Goal: Information Seeking & Learning: Learn about a topic

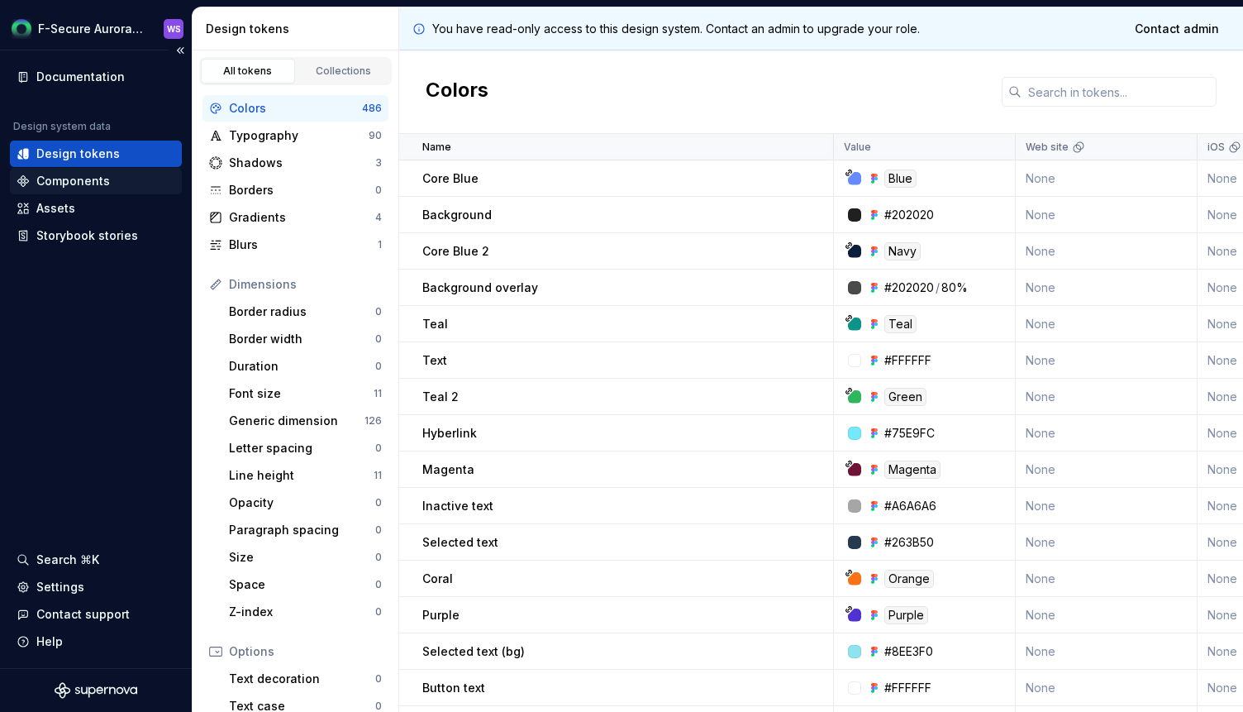
click at [88, 174] on div "Components" at bounding box center [73, 181] width 74 height 17
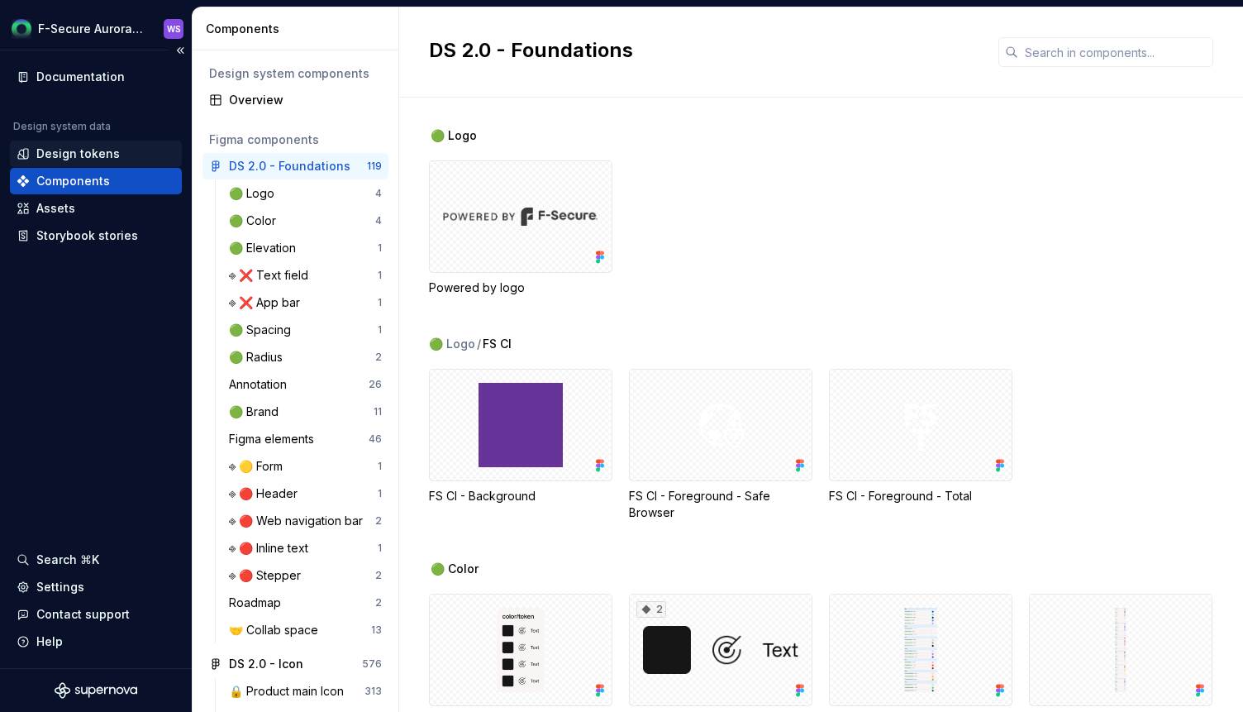
click at [93, 150] on div "Design tokens" at bounding box center [77, 153] width 83 height 17
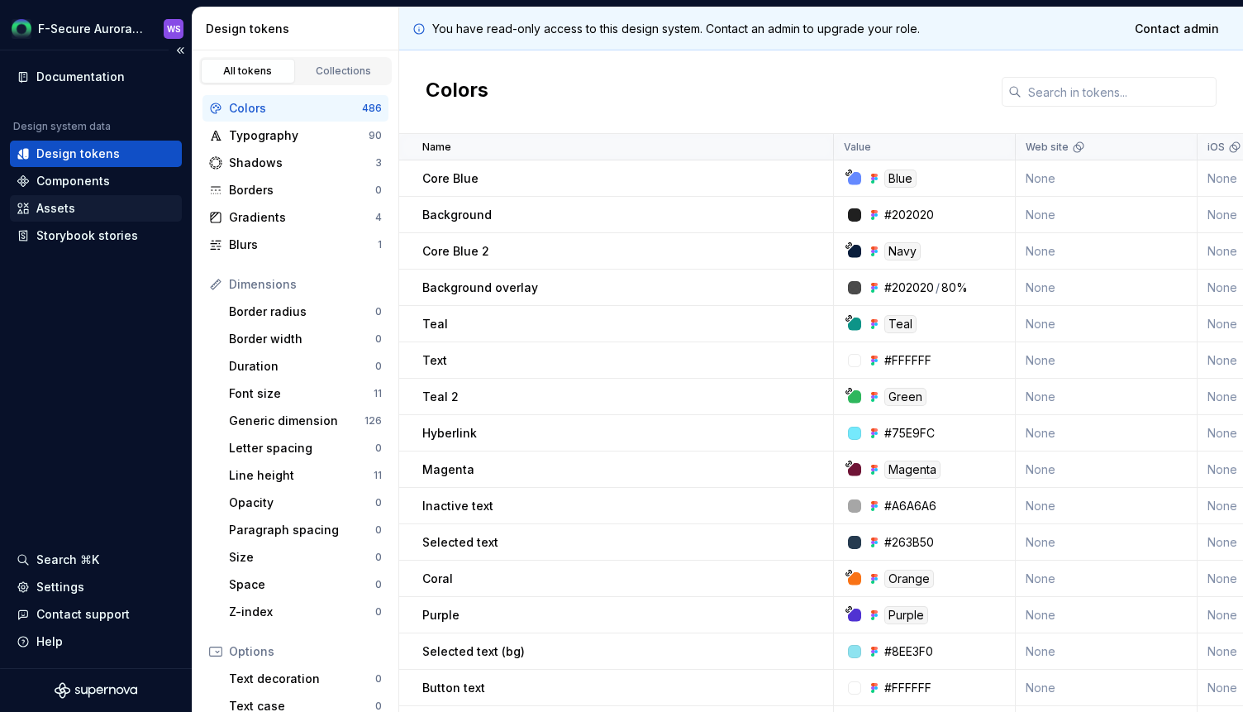
click at [47, 208] on div "Assets" at bounding box center [55, 208] width 39 height 17
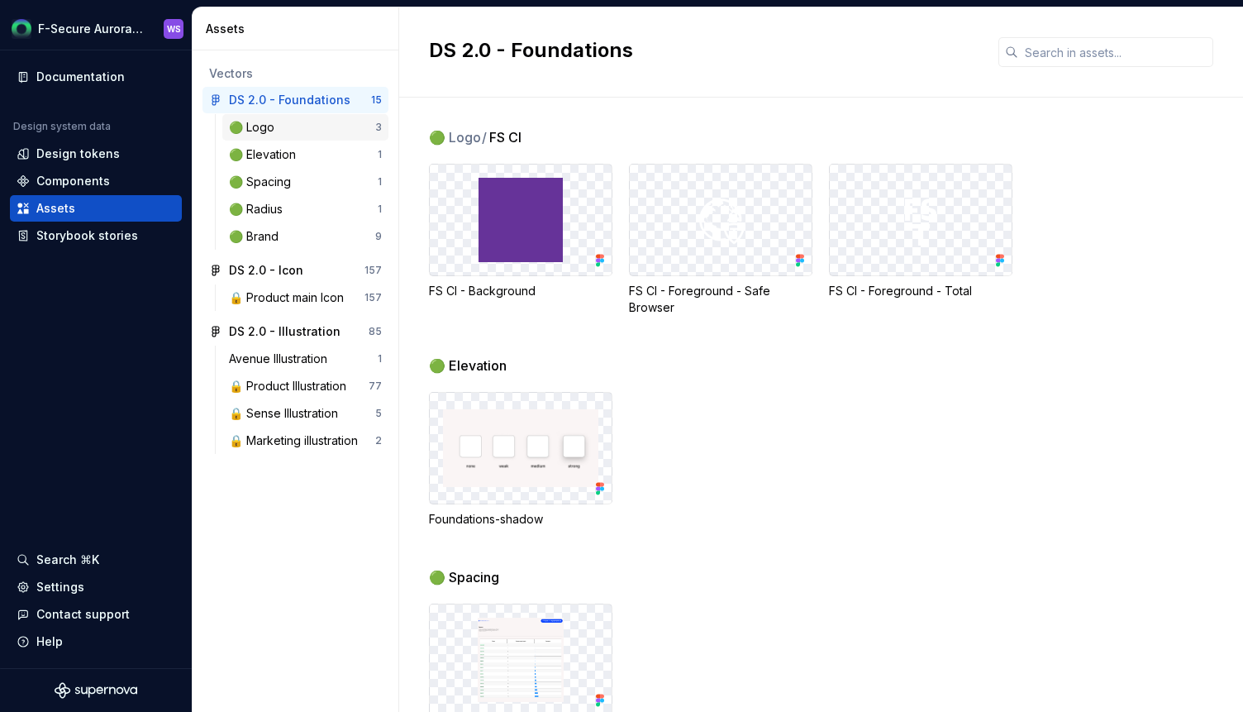
click at [268, 128] on div "🟢 Logo" at bounding box center [255, 127] width 52 height 17
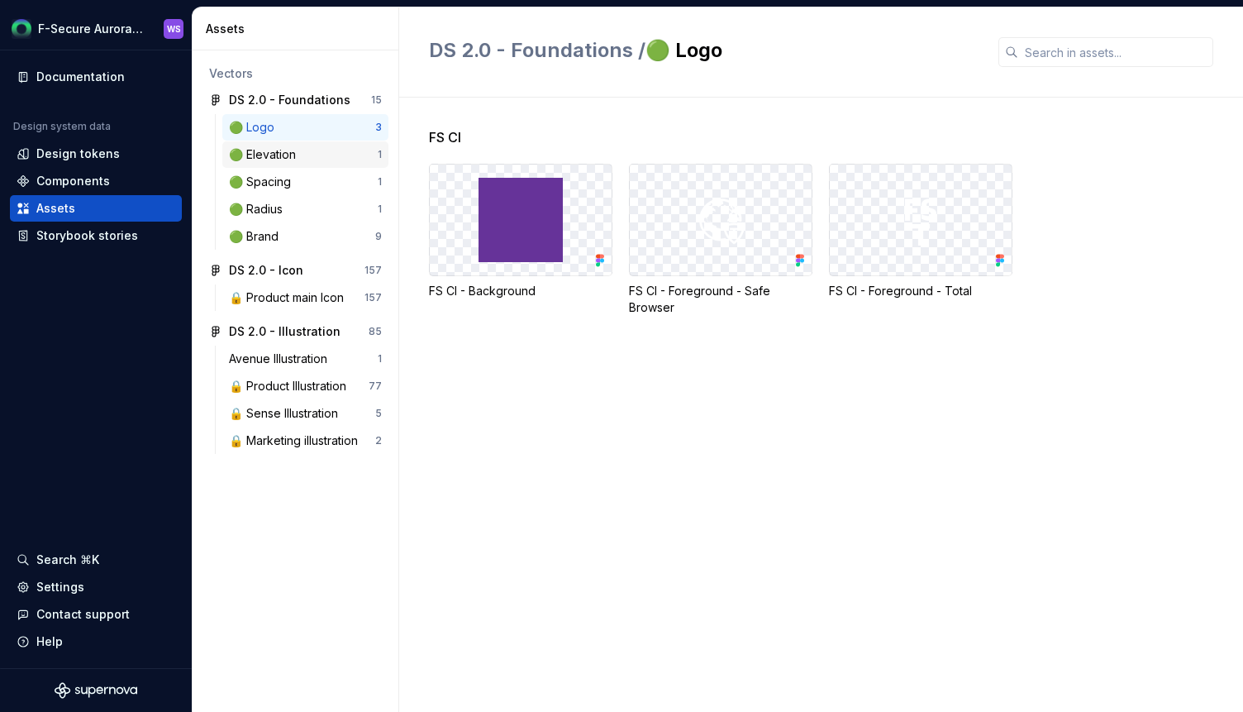
click at [271, 157] on div "🟢 Elevation" at bounding box center [266, 154] width 74 height 17
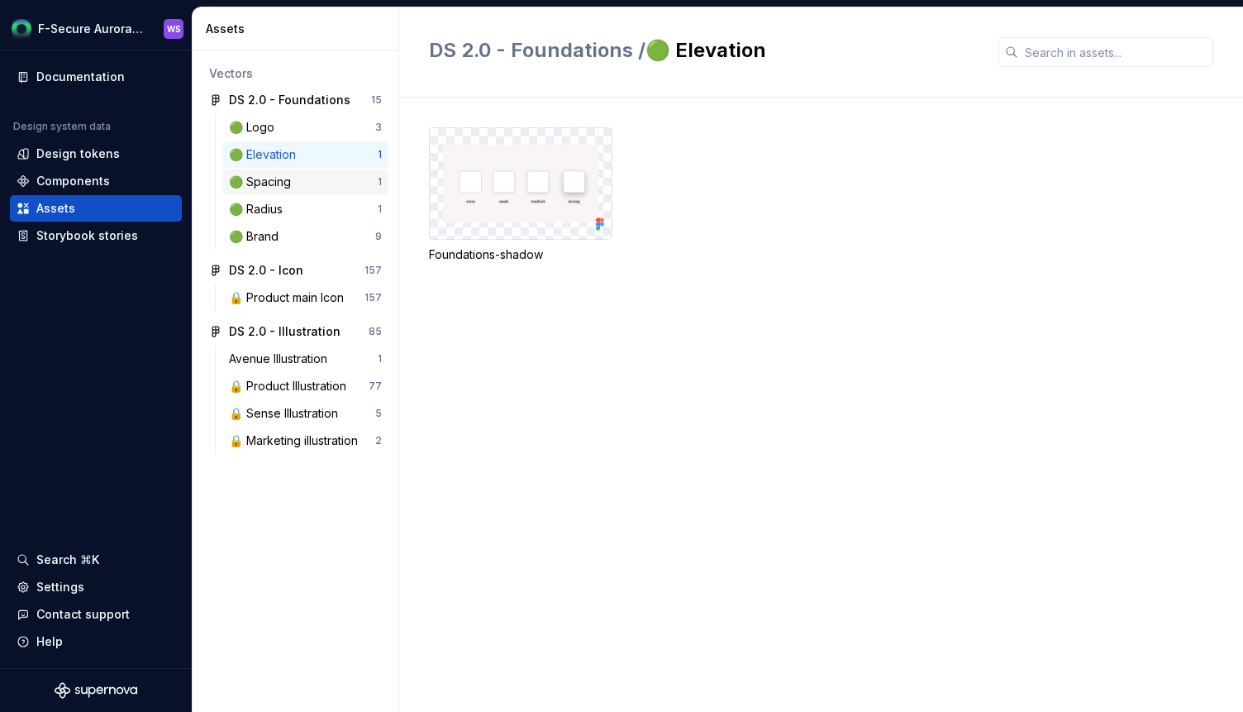
click at [269, 181] on div "🟢 Spacing" at bounding box center [263, 182] width 69 height 17
click at [271, 218] on div "🟢 Radius 1" at bounding box center [305, 209] width 166 height 26
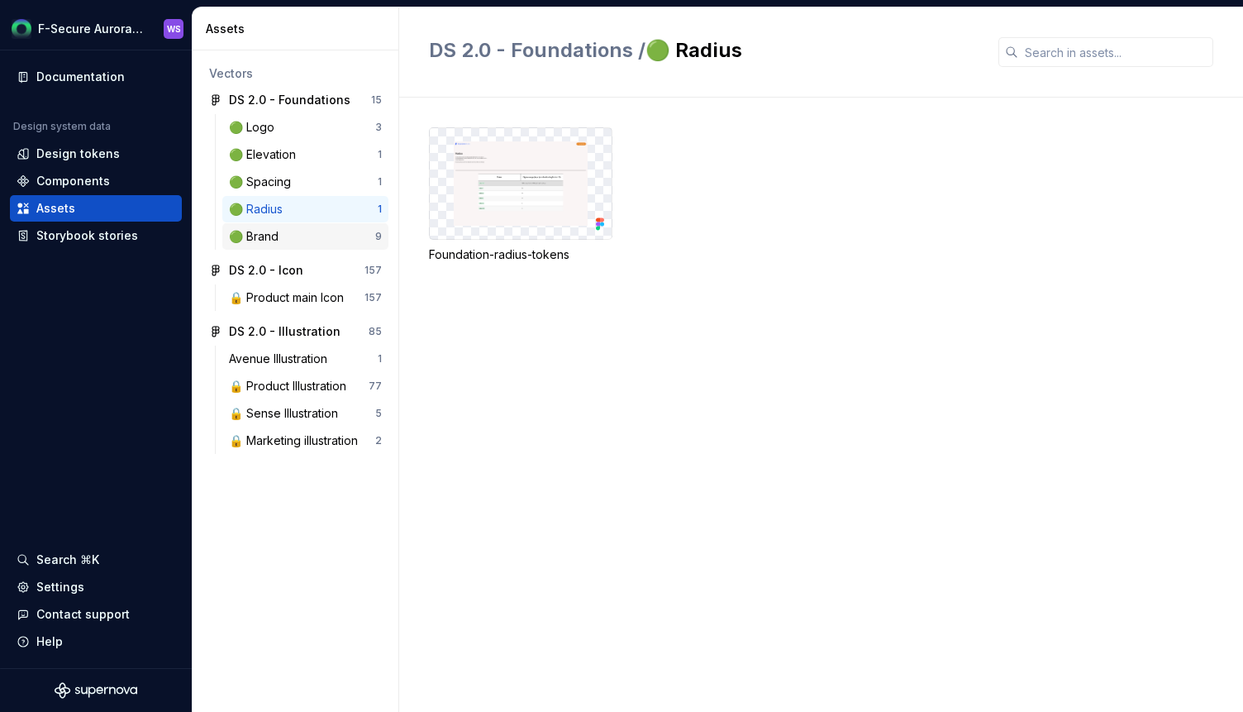
click at [272, 231] on div "🟢 Brand" at bounding box center [257, 236] width 56 height 17
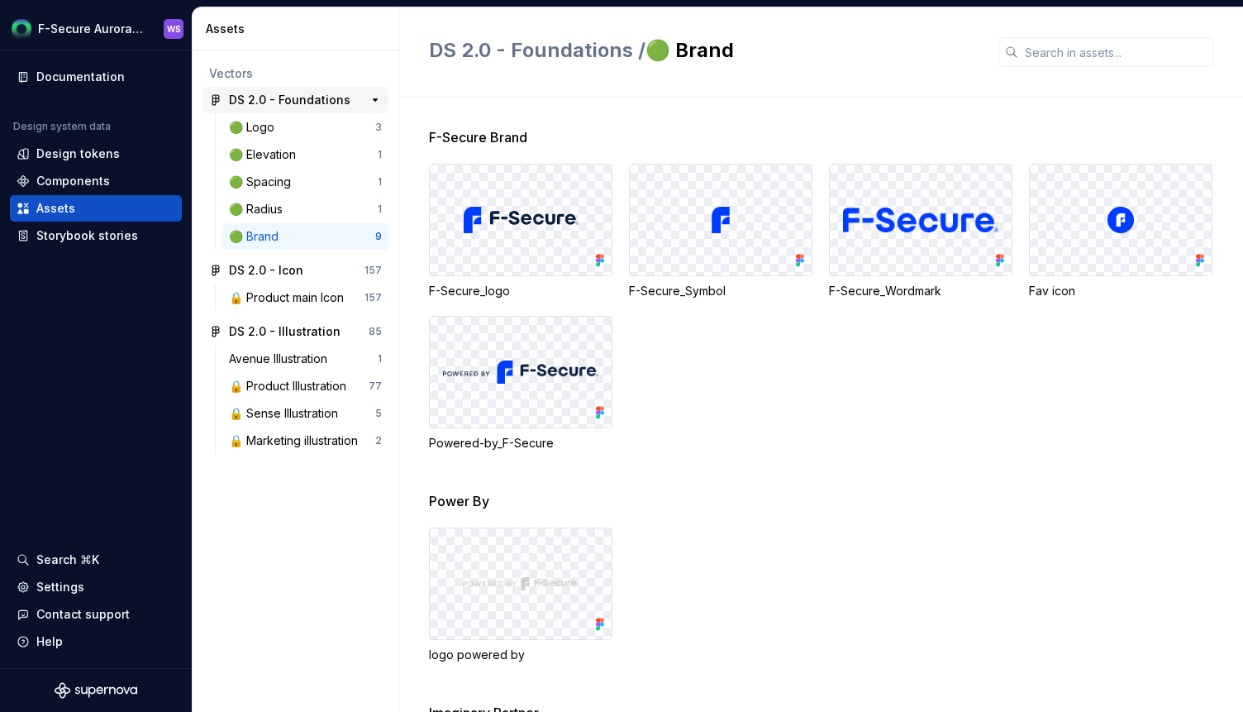
click at [265, 97] on div "DS 2.0 - Foundations" at bounding box center [289, 100] width 121 height 17
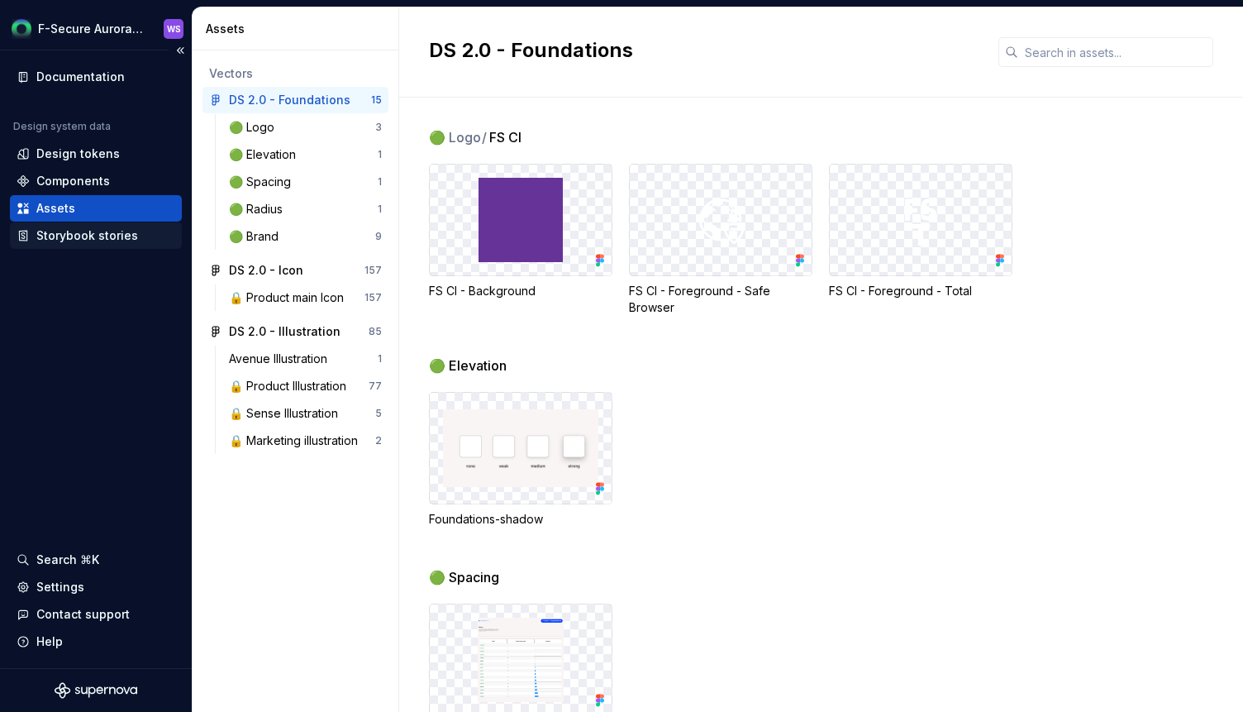
click at [63, 236] on div "Storybook stories" at bounding box center [87, 235] width 102 height 17
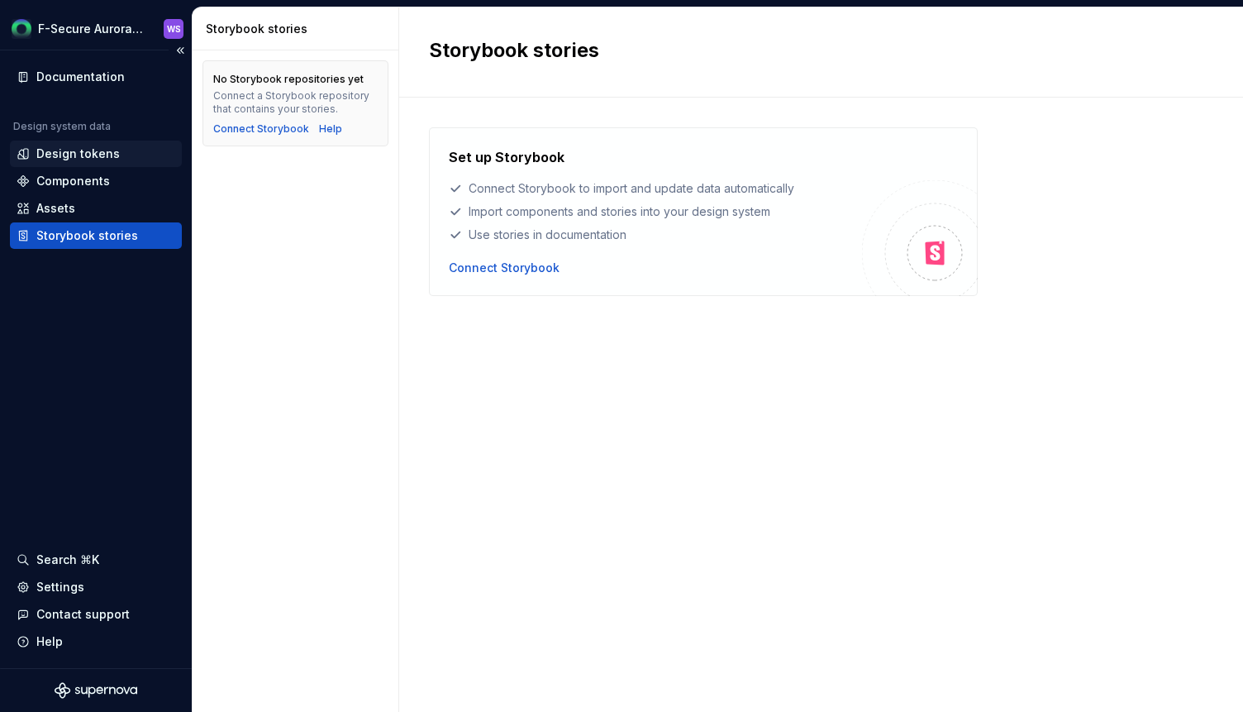
click at [76, 152] on div "Design tokens" at bounding box center [77, 153] width 83 height 17
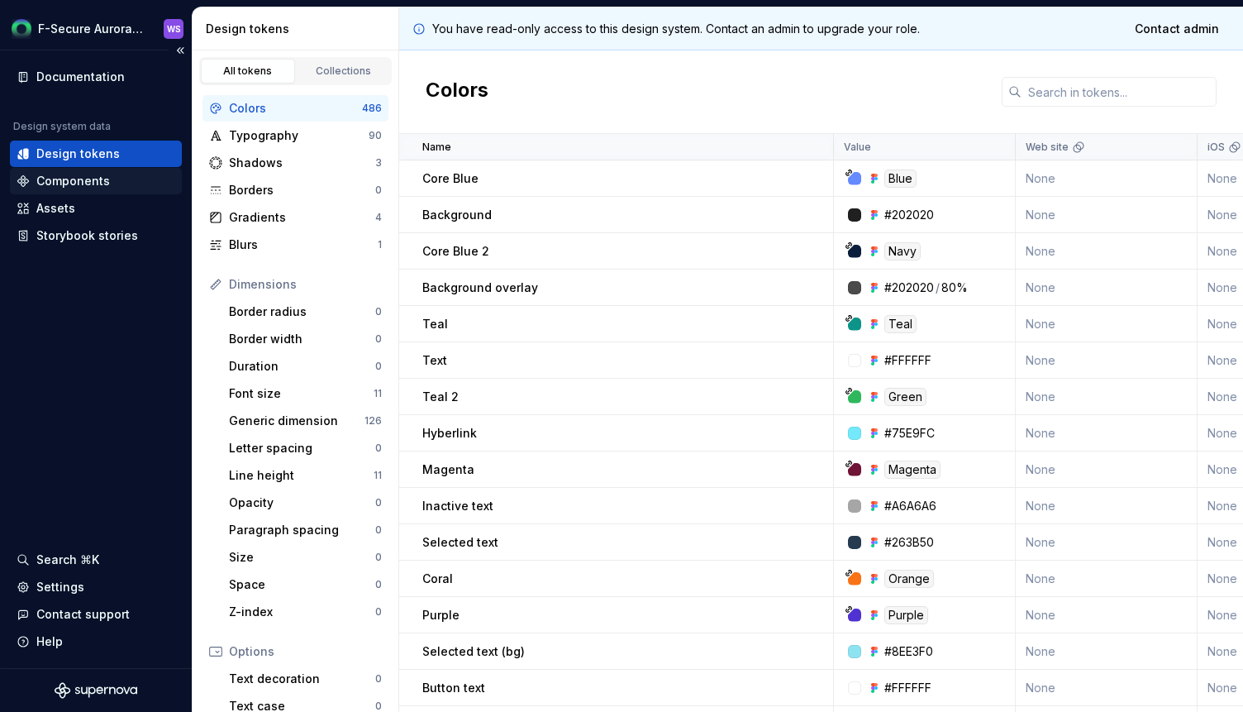
click at [88, 176] on div "Components" at bounding box center [73, 181] width 74 height 17
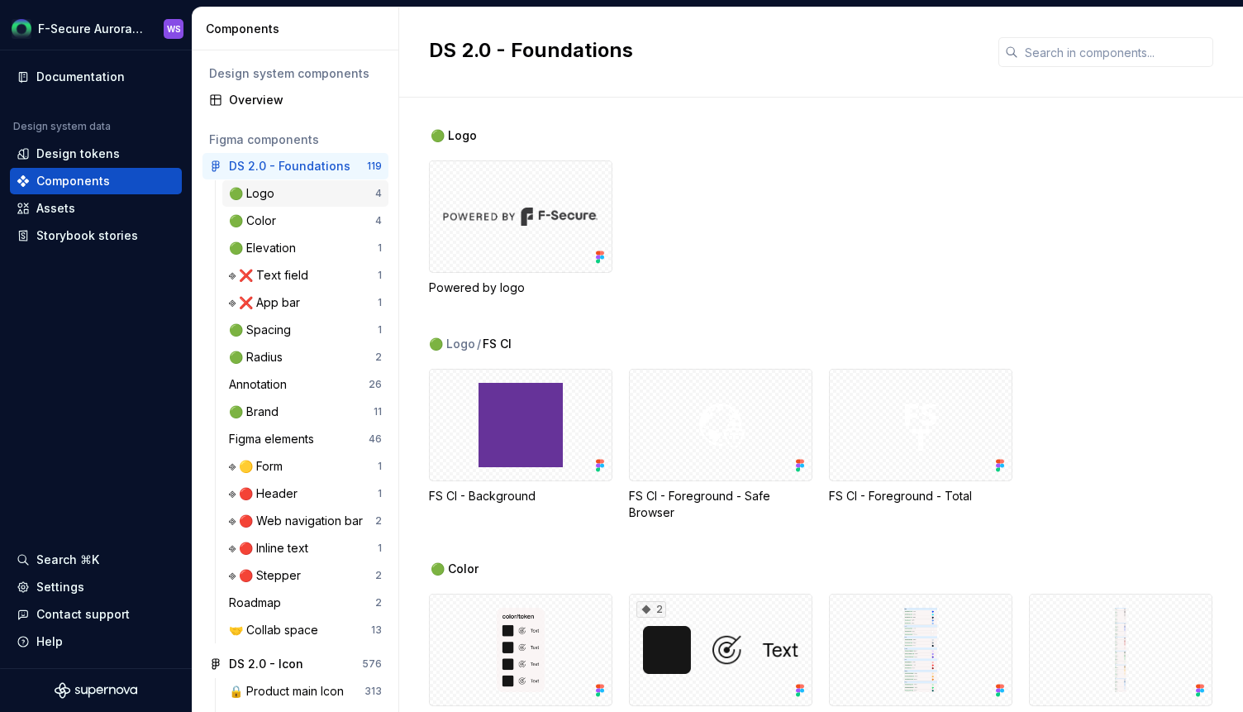
click at [293, 191] on div "🟢 Logo" at bounding box center [302, 193] width 146 height 17
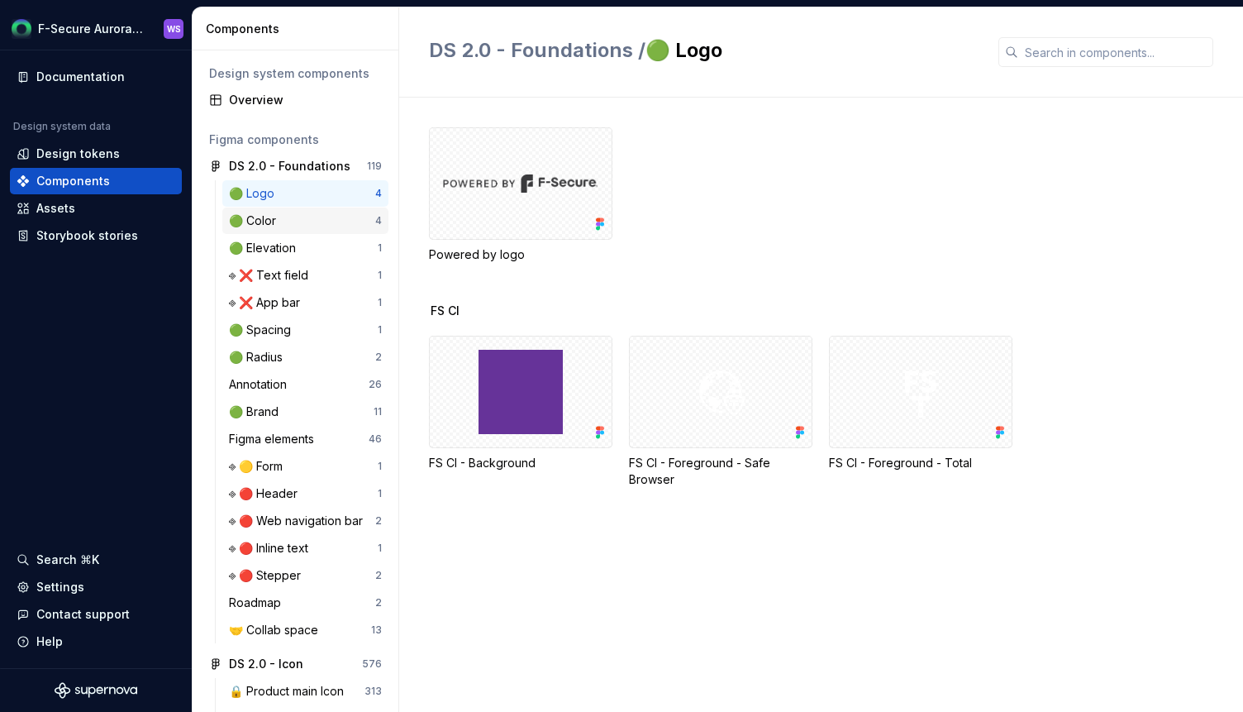
click at [337, 219] on div "🟢 Color" at bounding box center [302, 220] width 146 height 17
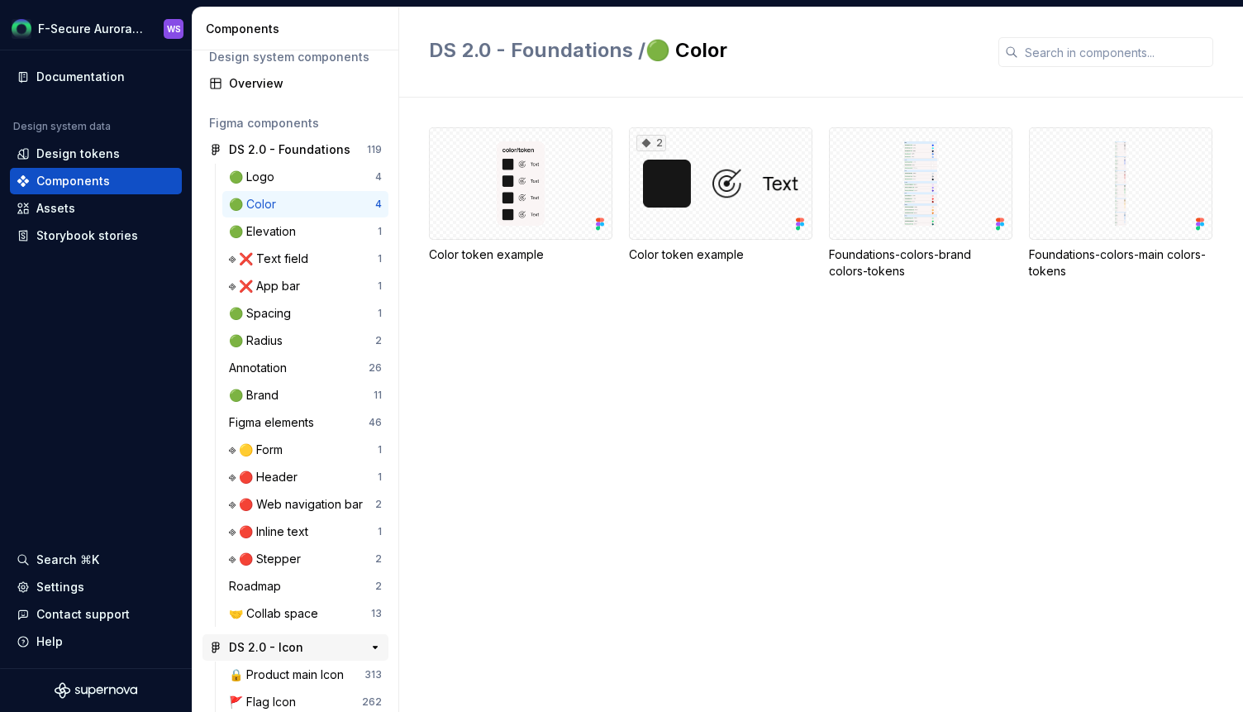
scroll to position [18, 0]
click at [283, 316] on div "🟢 Spacing" at bounding box center [263, 311] width 69 height 17
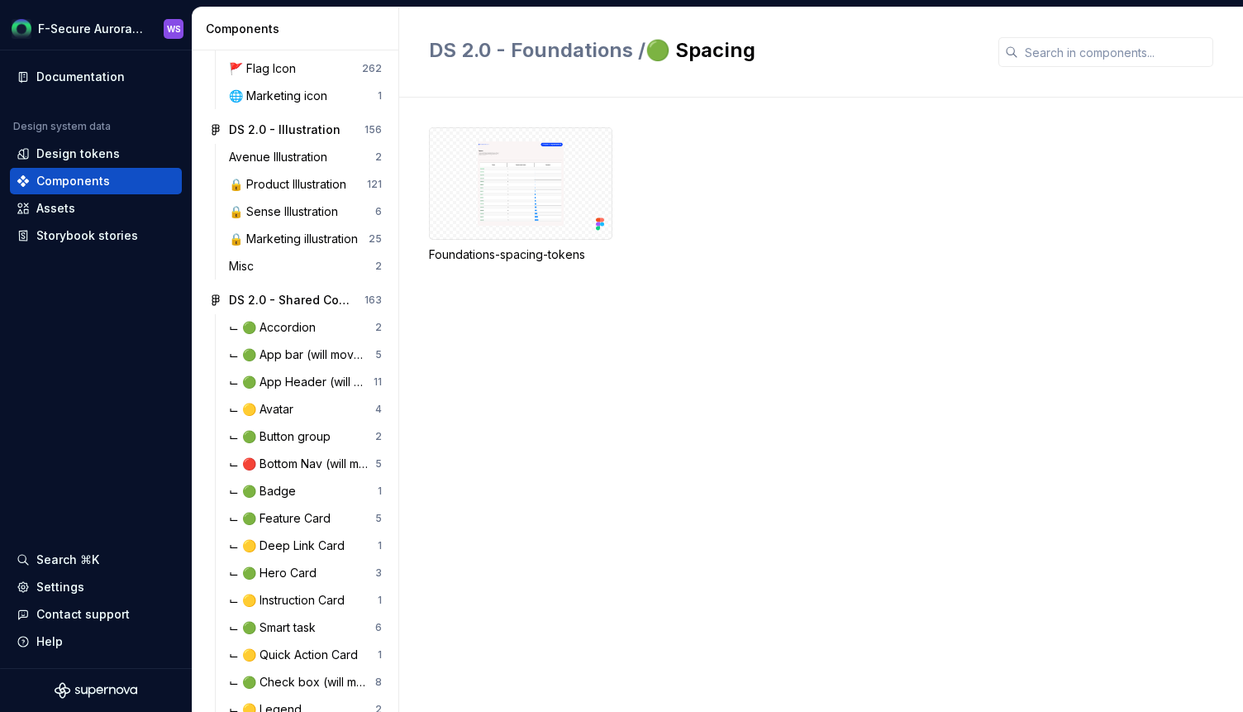
scroll to position [775, 0]
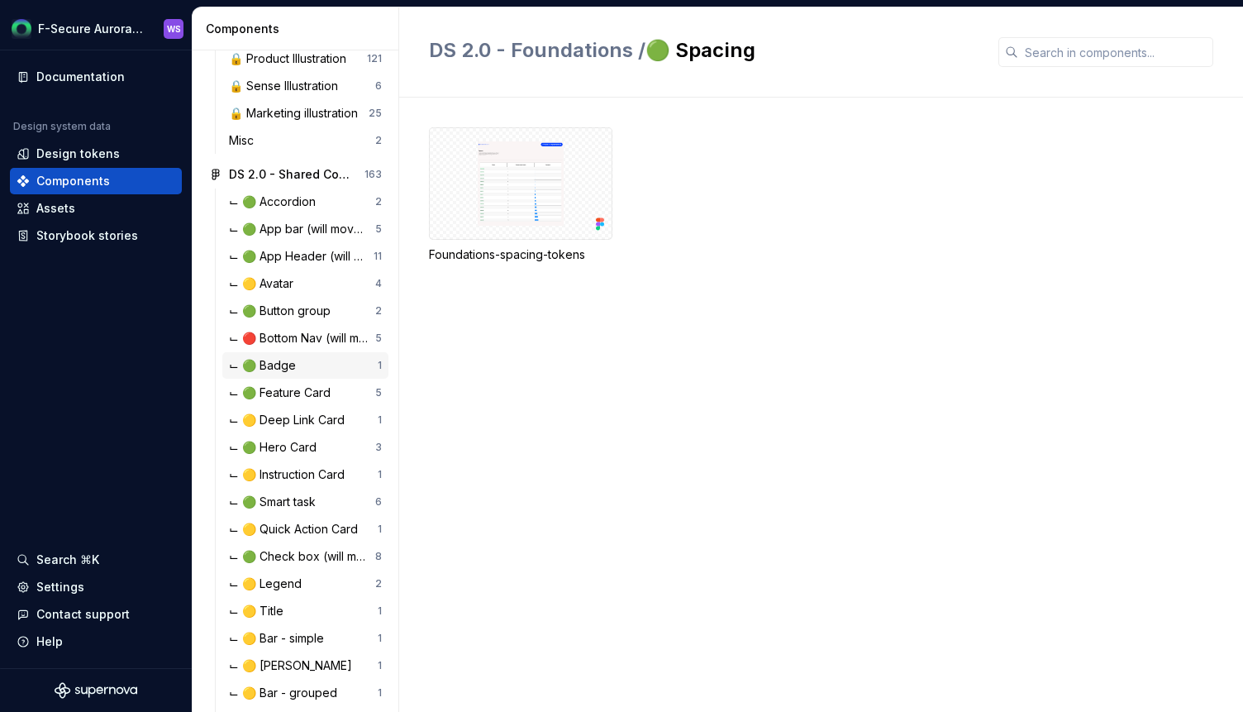
click at [291, 367] on div "⌙ 🟢 Badge" at bounding box center [266, 365] width 74 height 17
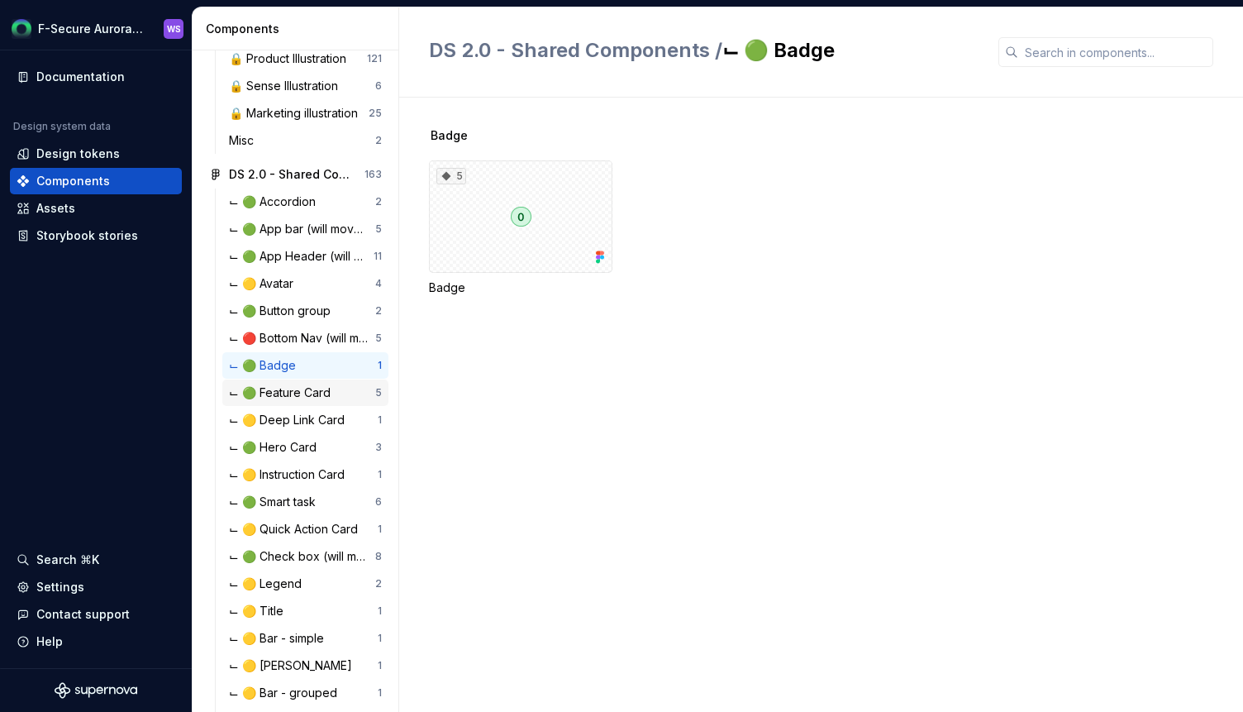
click at [285, 391] on div "⌙ 🟢 Feature Card" at bounding box center [283, 392] width 108 height 17
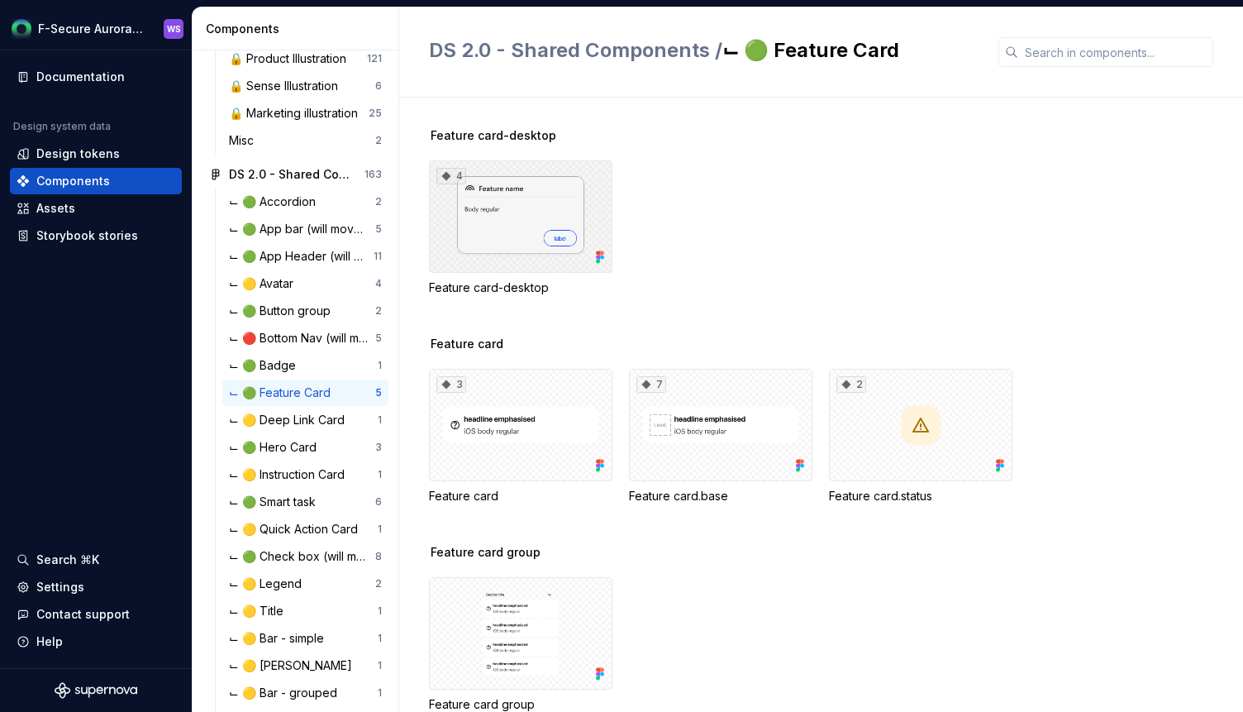
click at [533, 212] on div "4" at bounding box center [520, 216] width 183 height 112
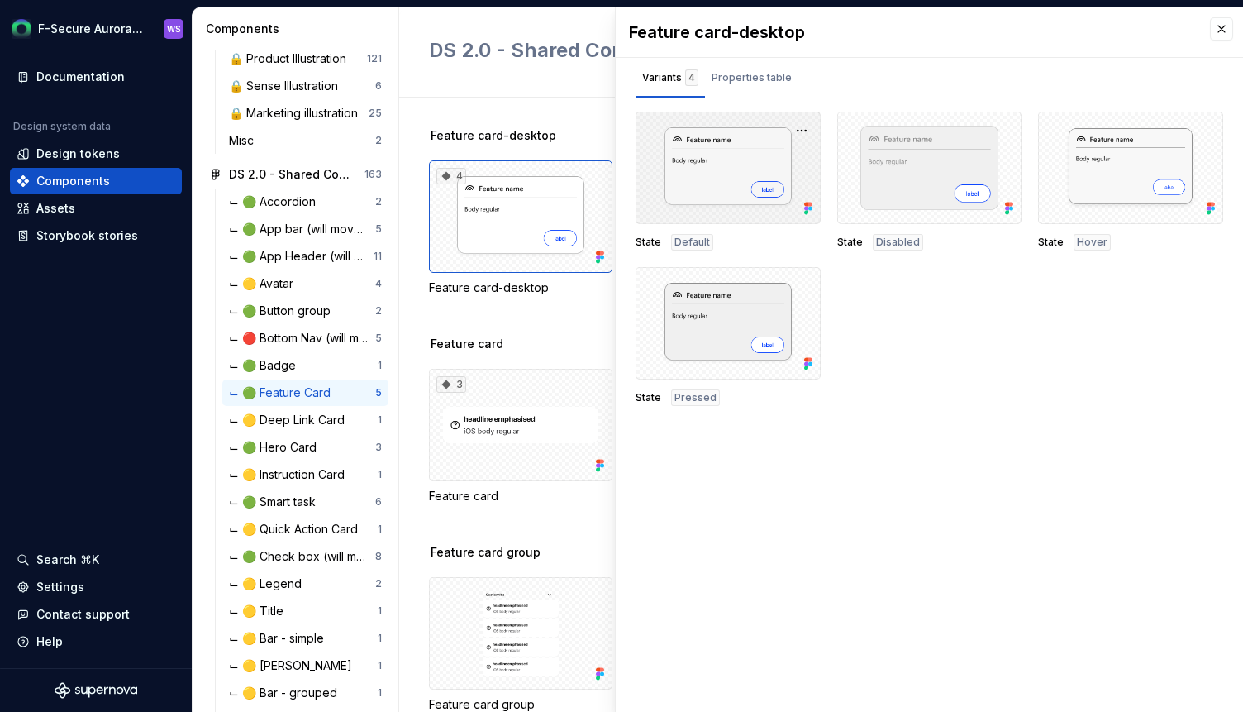
click at [688, 172] on div at bounding box center [727, 168] width 185 height 112
click at [743, 87] on div "Properties table" at bounding box center [751, 77] width 93 height 26
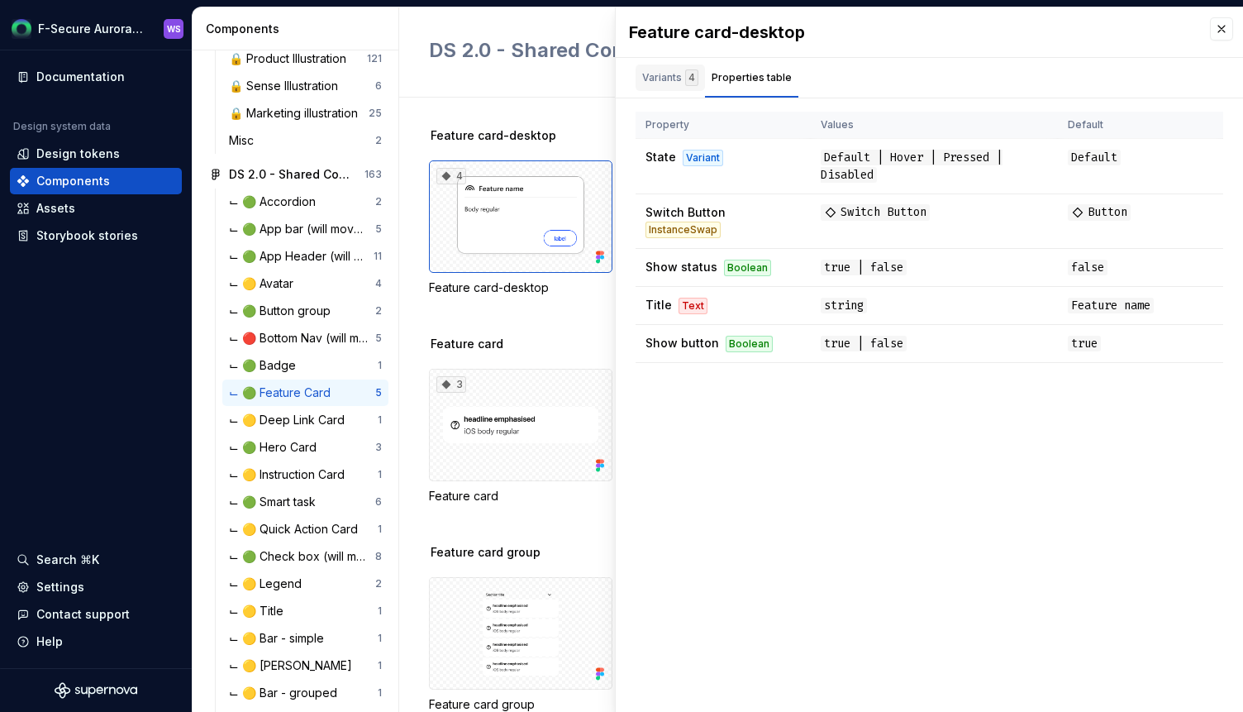
click at [685, 80] on div "4" at bounding box center [691, 77] width 13 height 17
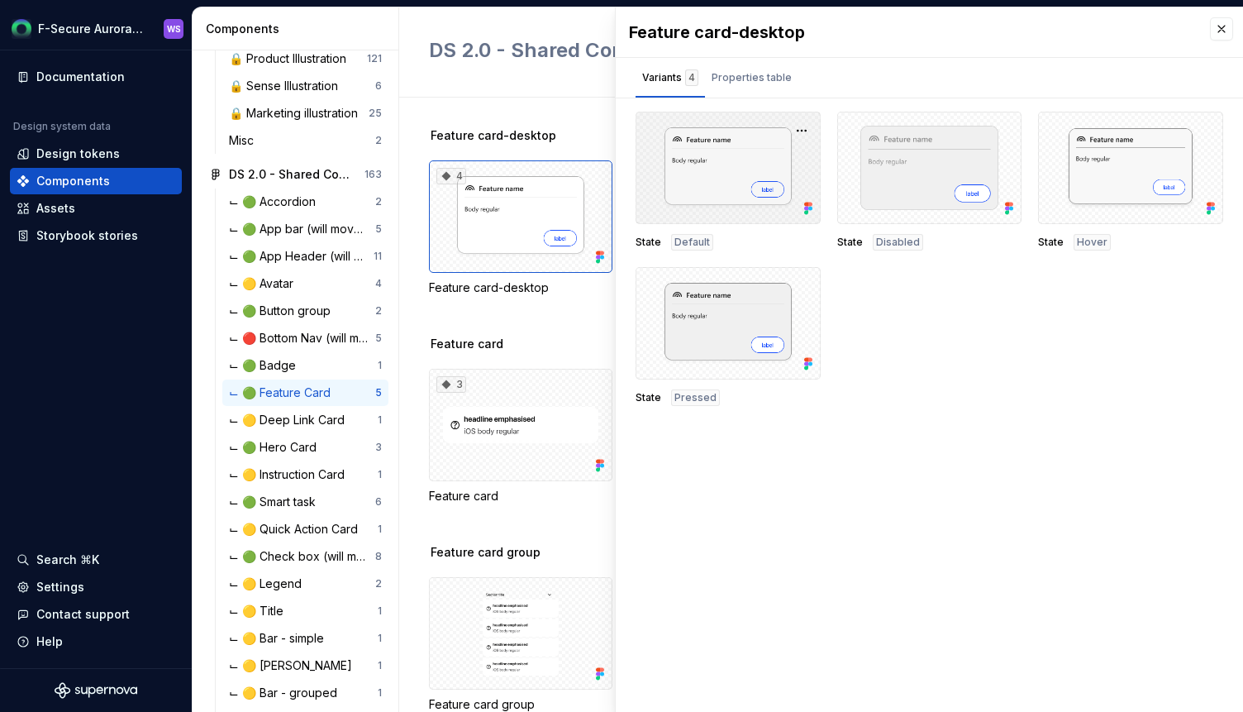
click at [721, 180] on div at bounding box center [727, 168] width 185 height 112
click at [802, 125] on button "button" at bounding box center [801, 130] width 23 height 23
click at [705, 167] on div "Open in Figma" at bounding box center [748, 180] width 107 height 50
click at [1225, 28] on button "button" at bounding box center [1221, 28] width 23 height 23
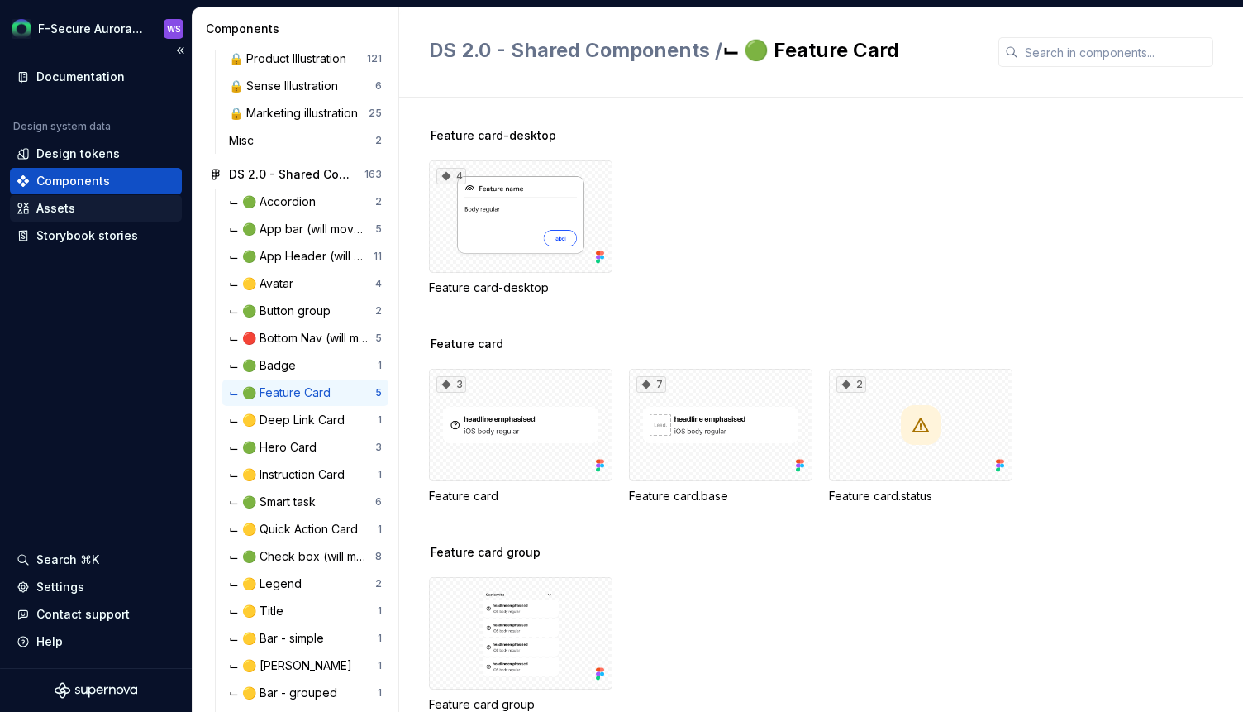
click at [57, 207] on div "Assets" at bounding box center [55, 208] width 39 height 17
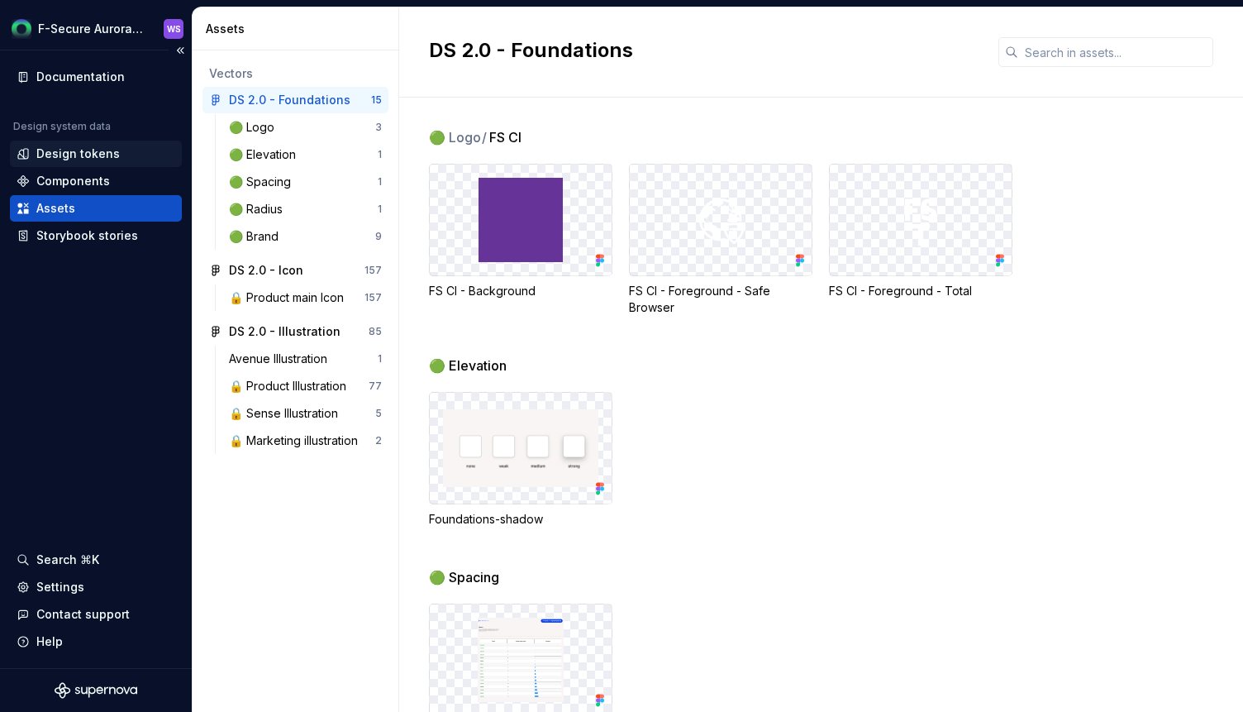
click at [64, 154] on div "Design tokens" at bounding box center [77, 153] width 83 height 17
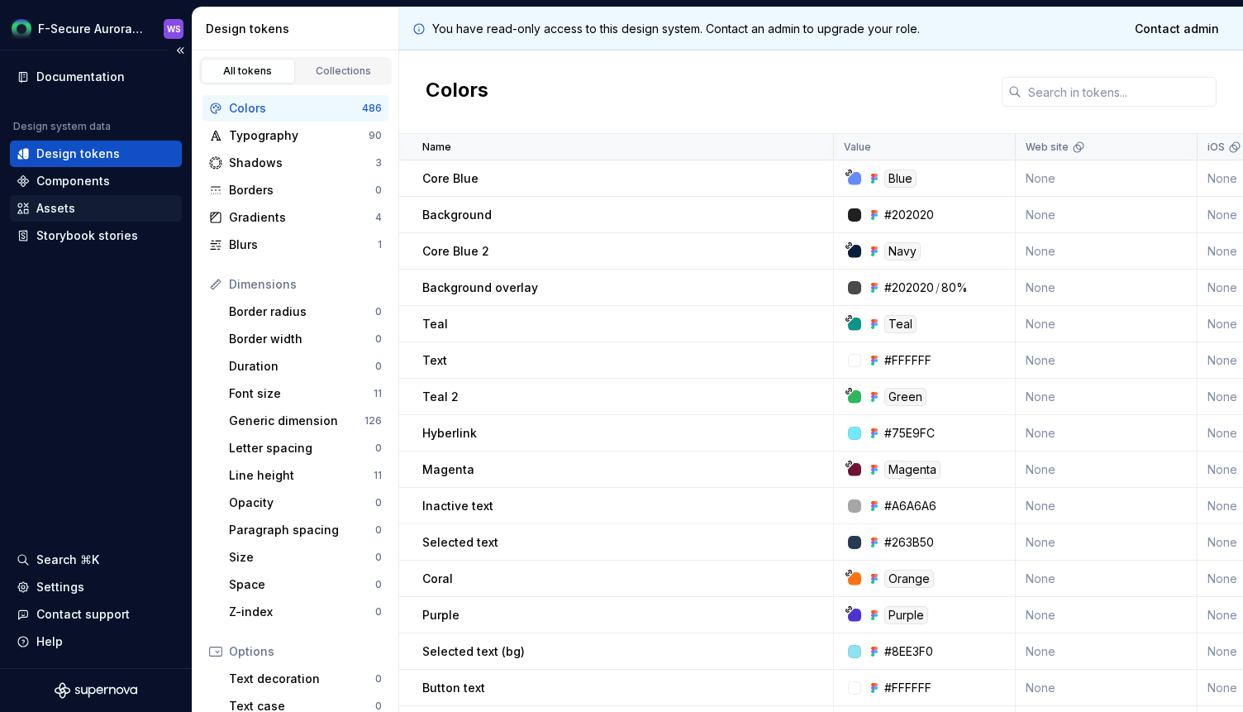
click at [84, 209] on div "Assets" at bounding box center [96, 208] width 159 height 17
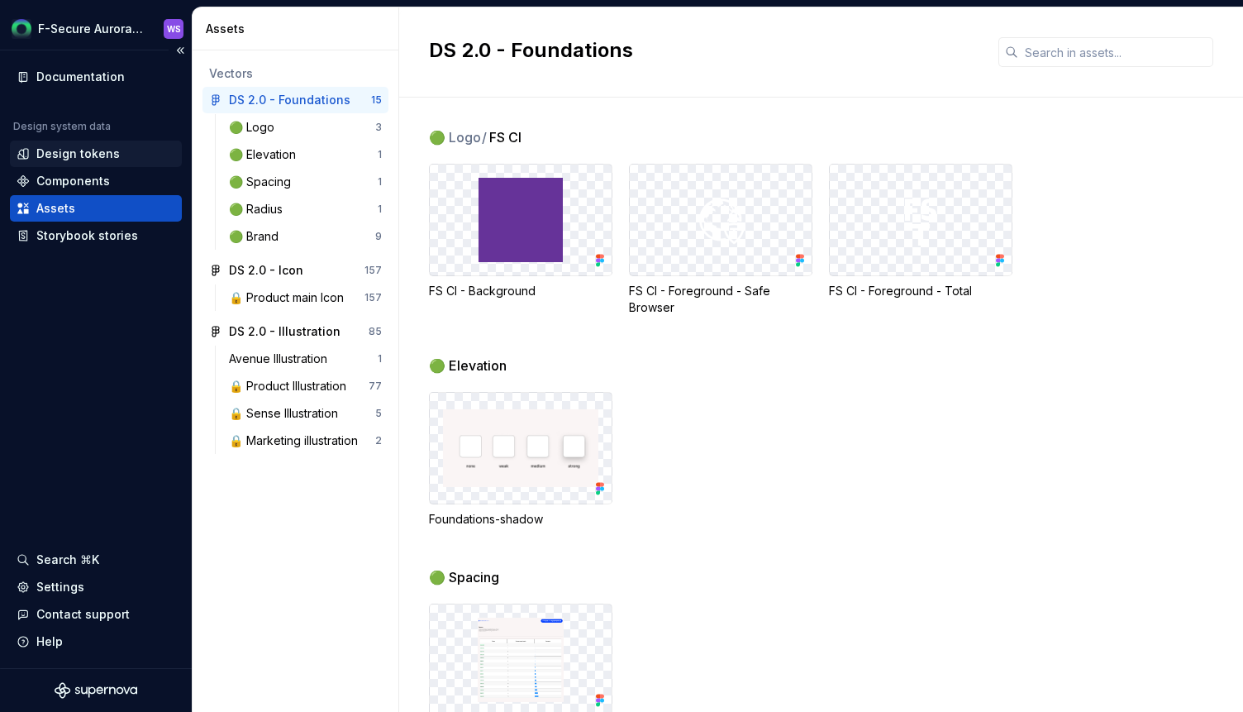
click at [56, 162] on div "Design tokens" at bounding box center [96, 153] width 172 height 26
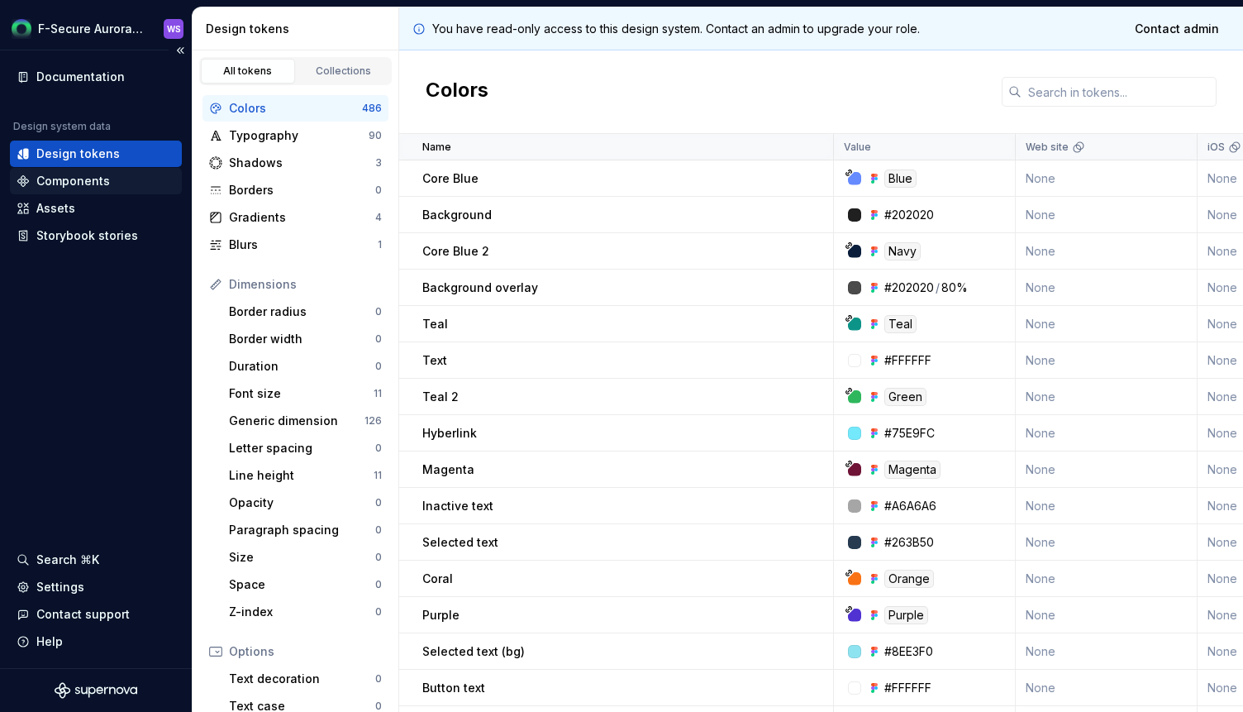
click at [82, 182] on div "Components" at bounding box center [73, 181] width 74 height 17
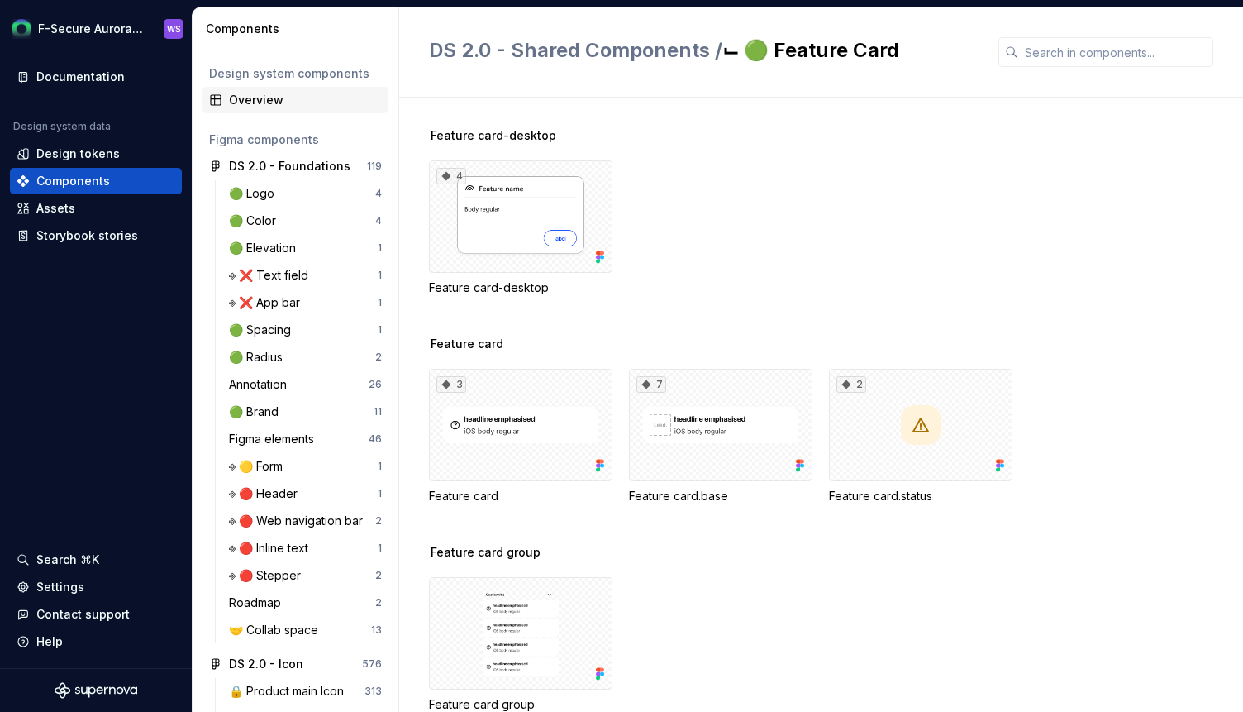
click at [260, 101] on div "Overview" at bounding box center [305, 100] width 153 height 17
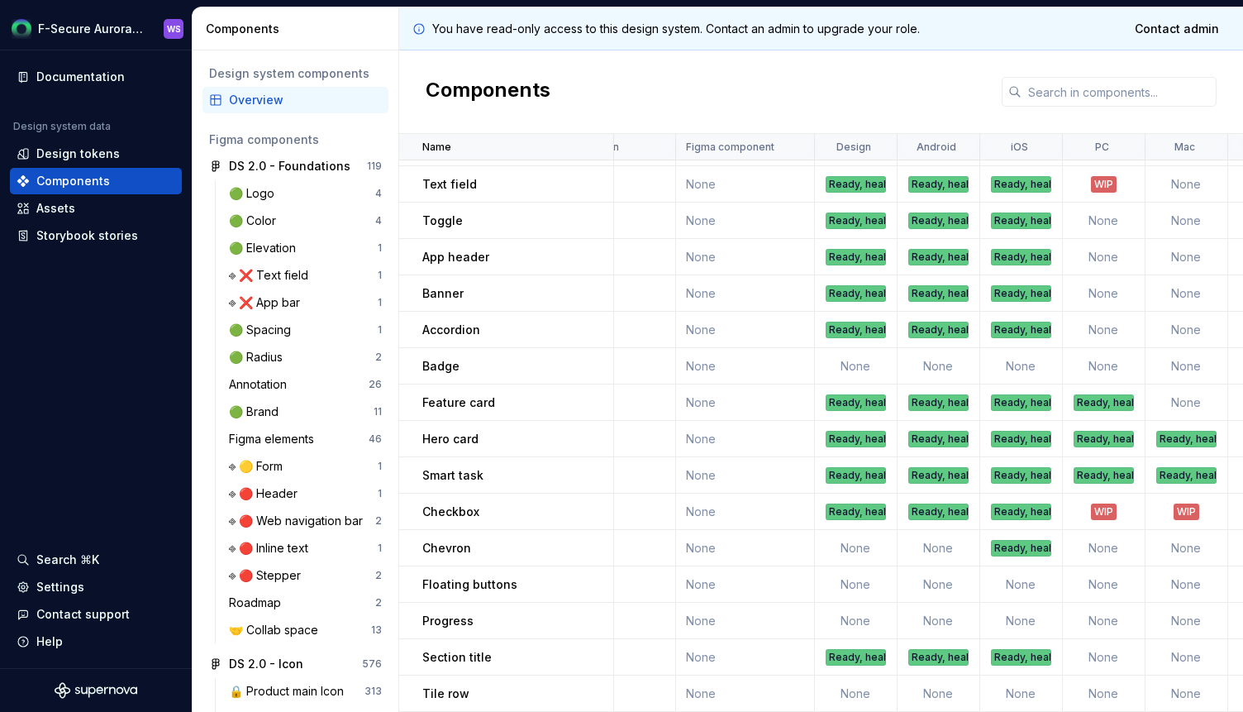
scroll to position [140, 0]
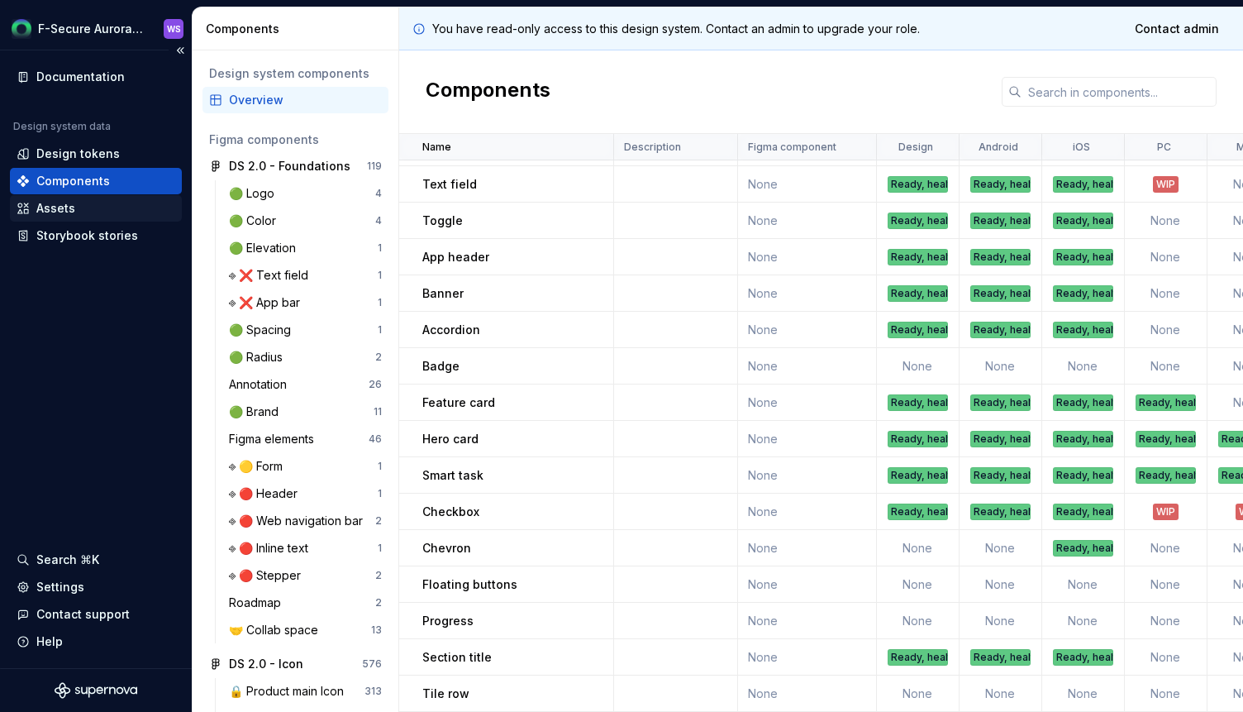
click at [67, 214] on div "Assets" at bounding box center [55, 208] width 39 height 17
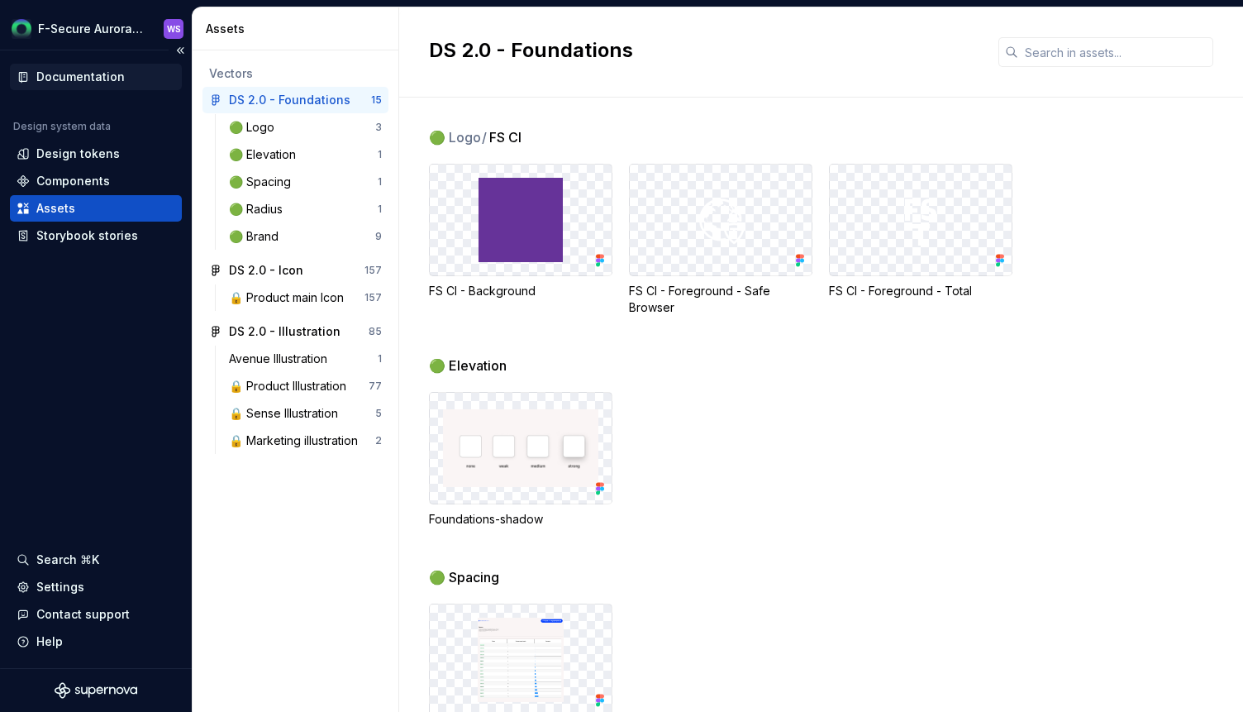
click at [95, 81] on div "Documentation" at bounding box center [80, 77] width 88 height 17
click at [75, 180] on div "Components" at bounding box center [73, 181] width 74 height 17
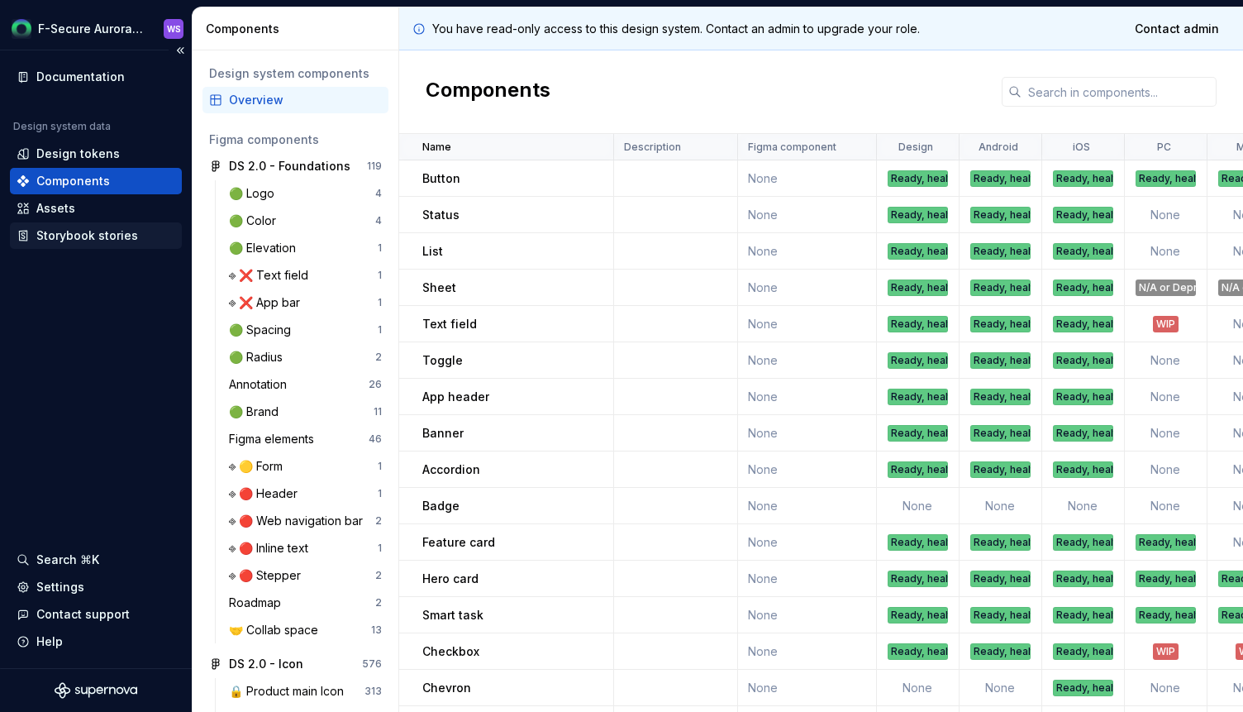
click at [94, 240] on div "Storybook stories" at bounding box center [87, 235] width 102 height 17
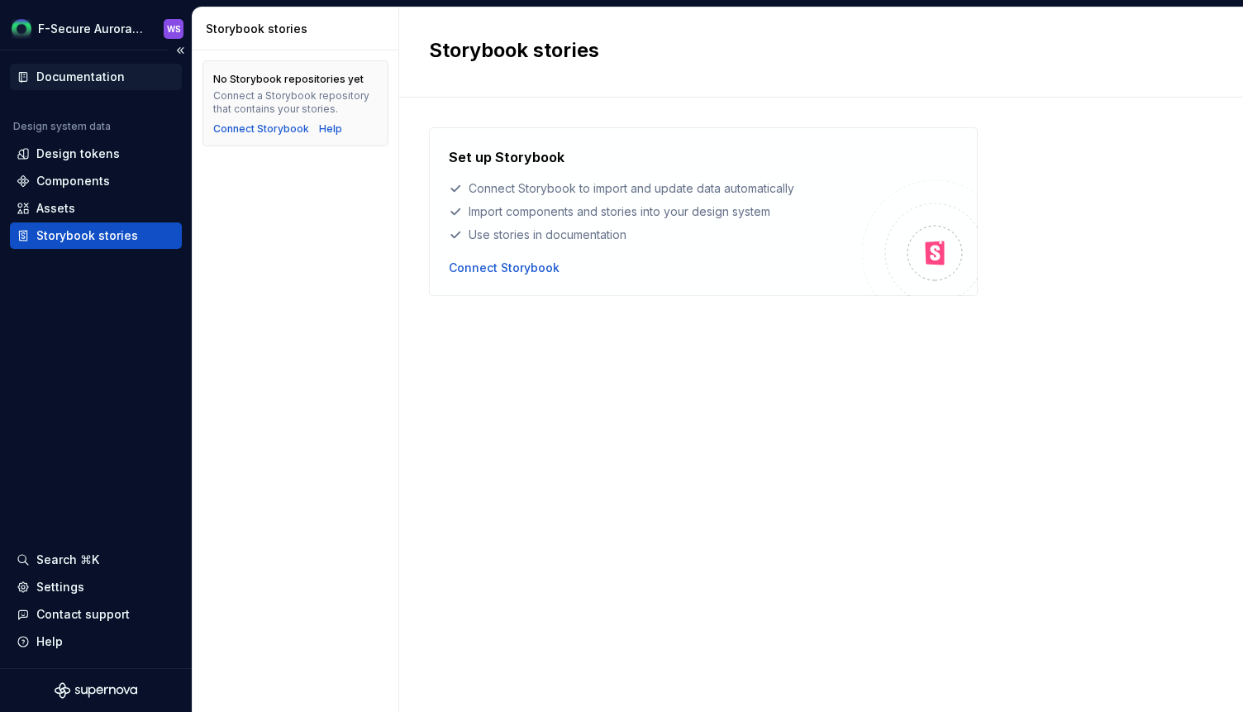
click at [112, 73] on div "Documentation" at bounding box center [80, 77] width 88 height 17
click at [83, 154] on div "Design tokens" at bounding box center [77, 153] width 83 height 17
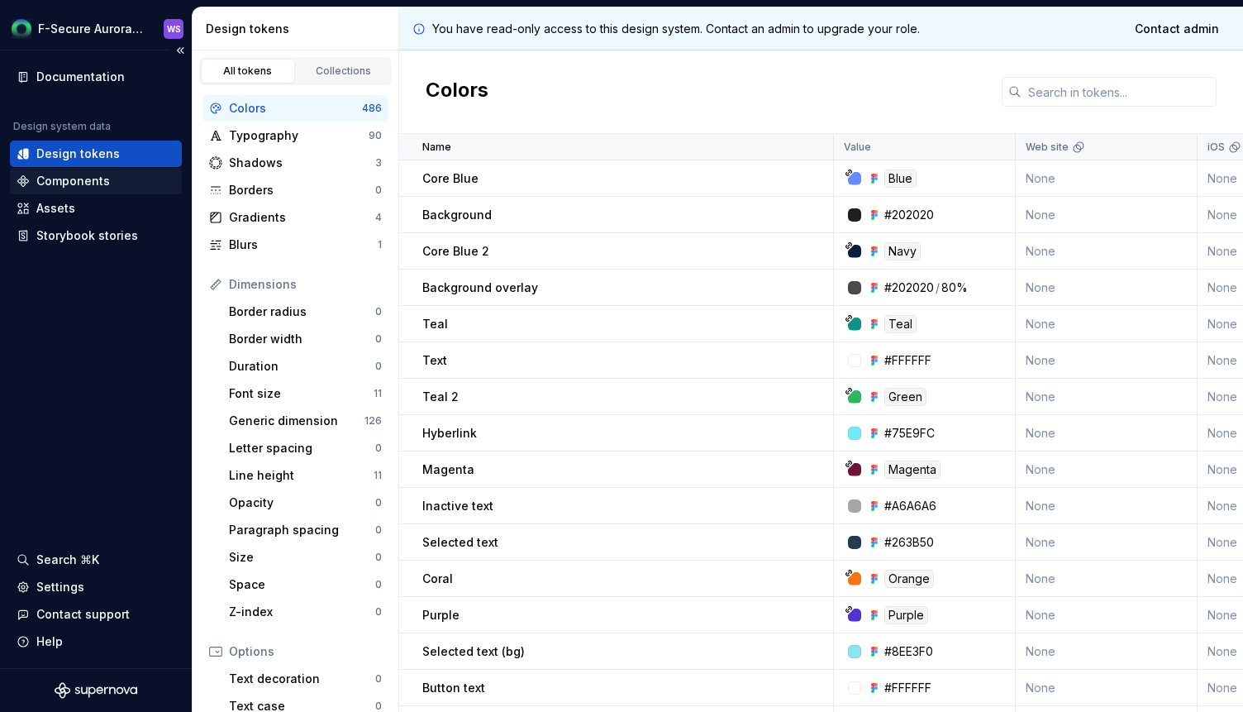
click at [80, 180] on div "Components" at bounding box center [73, 181] width 74 height 17
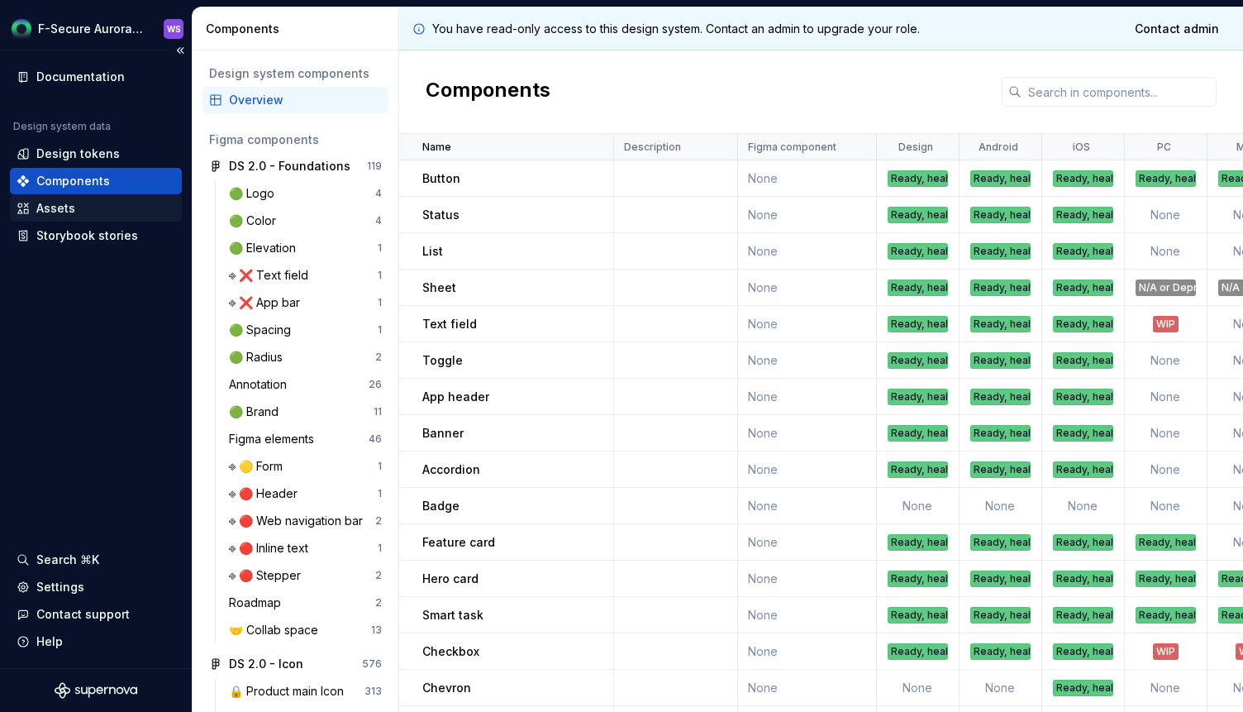
click at [74, 215] on div "Assets" at bounding box center [96, 208] width 159 height 17
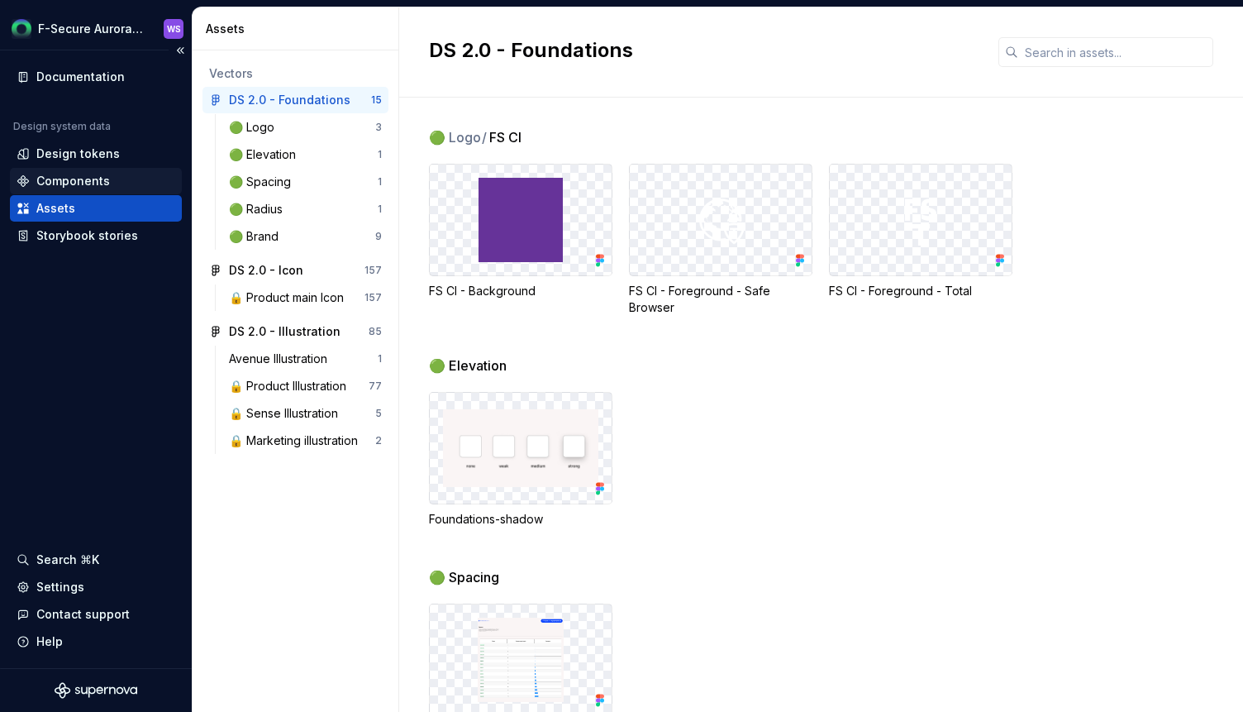
click at [98, 181] on div "Components" at bounding box center [73, 181] width 74 height 17
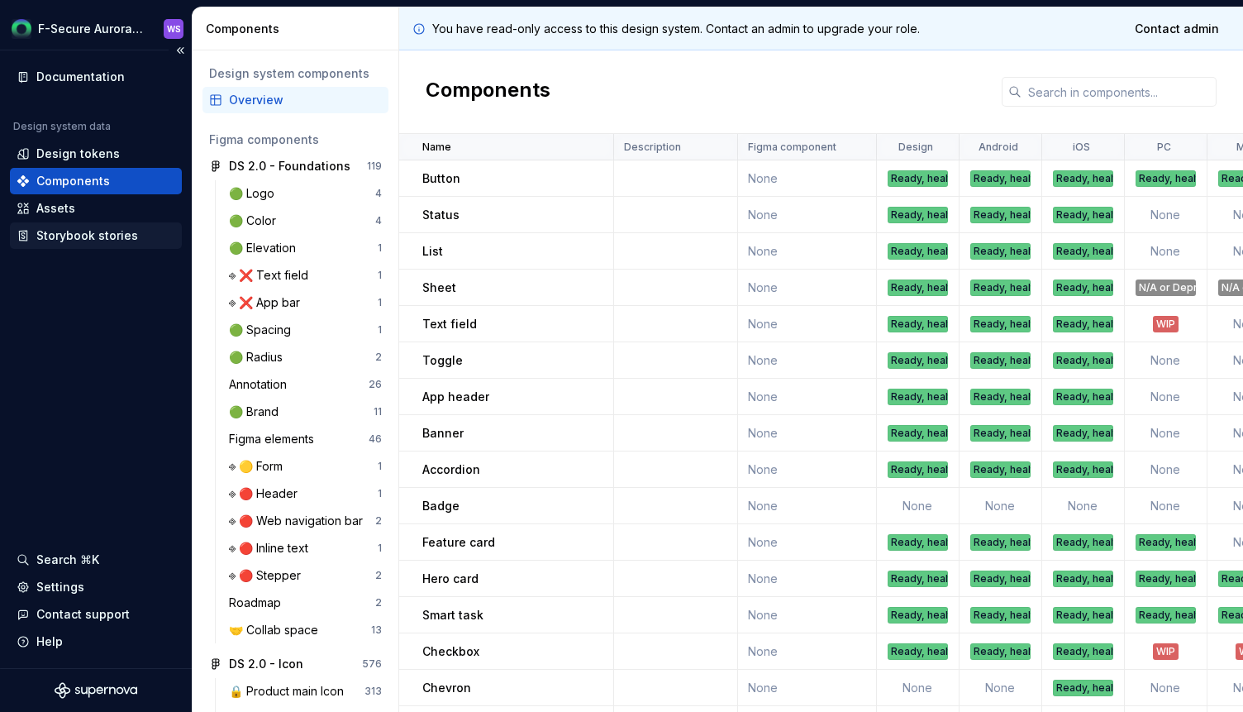
click at [97, 234] on div "Storybook stories" at bounding box center [87, 235] width 102 height 17
